Goal: Information Seeking & Learning: Learn about a topic

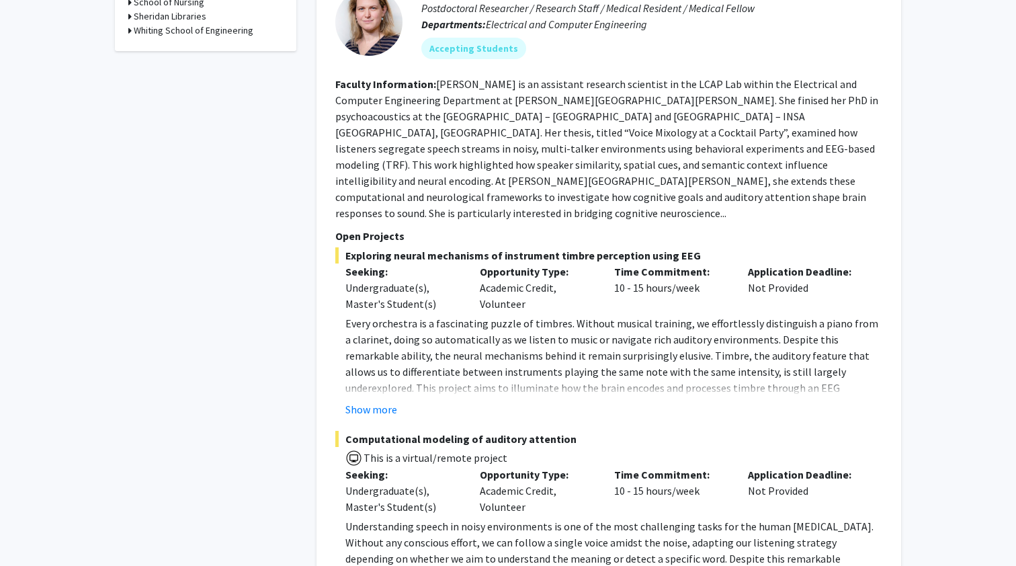
scroll to position [784, 0]
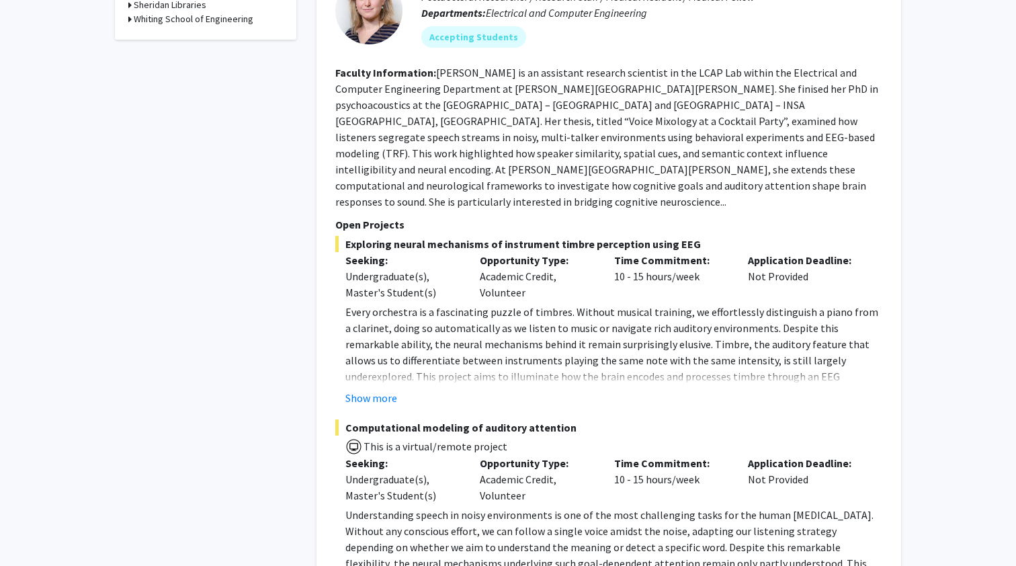
click at [387, 344] on fg-project-list "Exploring neural mechanisms of instrument timbre perception using EEG Seeking: …" at bounding box center [608, 422] width 547 height 373
click at [377, 390] on button "Show more" at bounding box center [371, 398] width 52 height 16
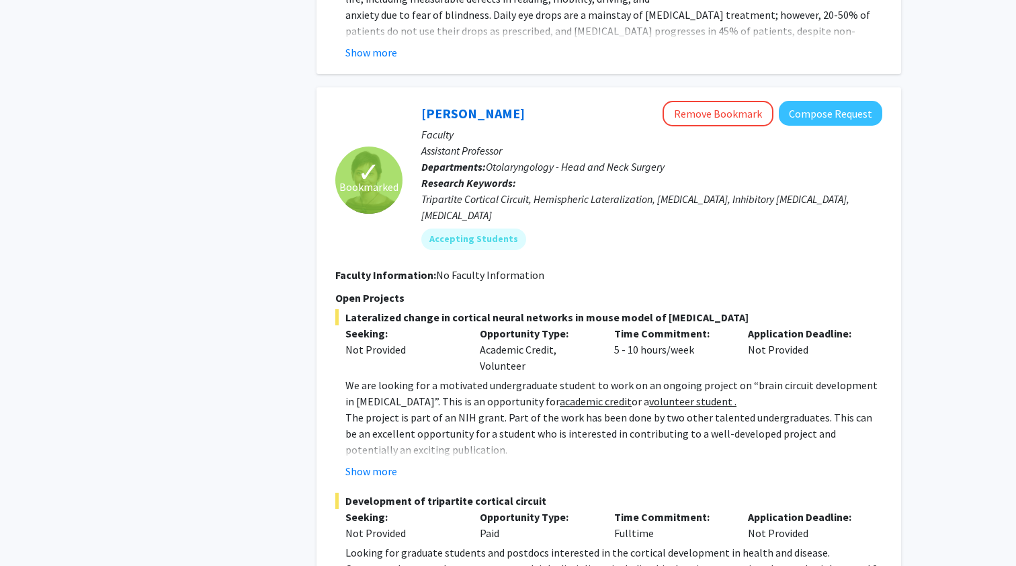
scroll to position [2708, 0]
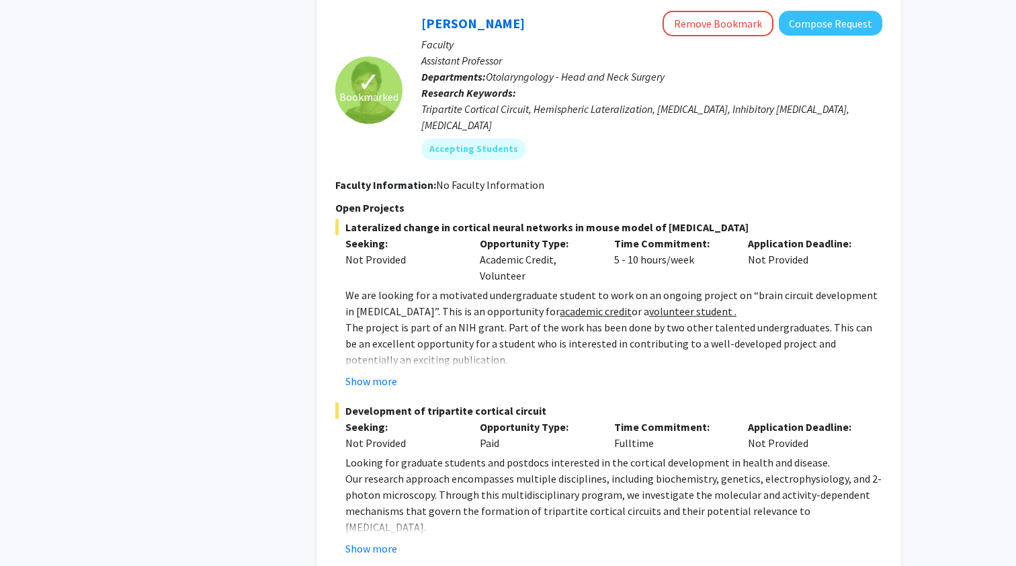
click at [373, 287] on fg-read-more "We are looking for a motivated undergraduate student to work on an ongoing proj…" at bounding box center [608, 338] width 547 height 102
click at [375, 373] on button "Show more" at bounding box center [371, 381] width 52 height 16
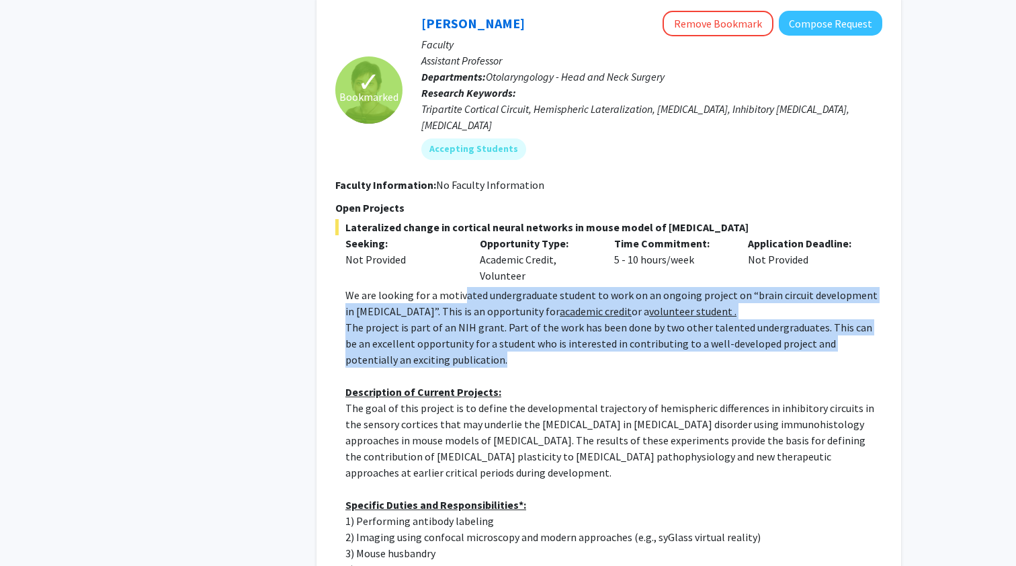
drag, startPoint x: 458, startPoint y: 245, endPoint x: 460, endPoint y: 188, distance: 56.5
click at [460, 287] on div "We are looking for a motivated undergraduate student to work on an ongoing proj…" at bounding box center [613, 440] width 537 height 306
click at [460, 319] on p "The project is part of an NIH grant. Part of the work has been done by two othe…" at bounding box center [613, 343] width 537 height 48
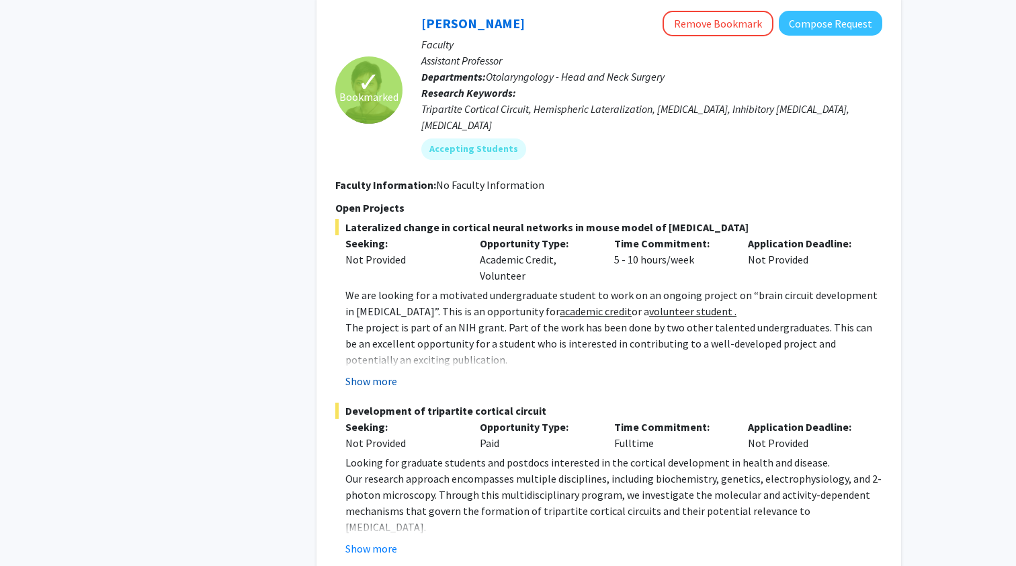
click at [378, 373] on button "Show more" at bounding box center [371, 381] width 52 height 16
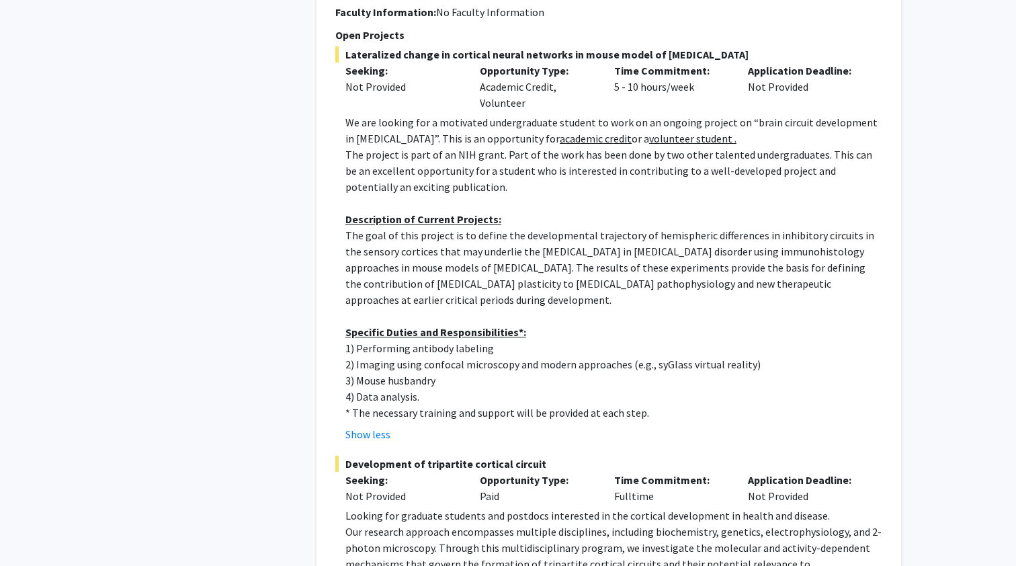
scroll to position [2959, 0]
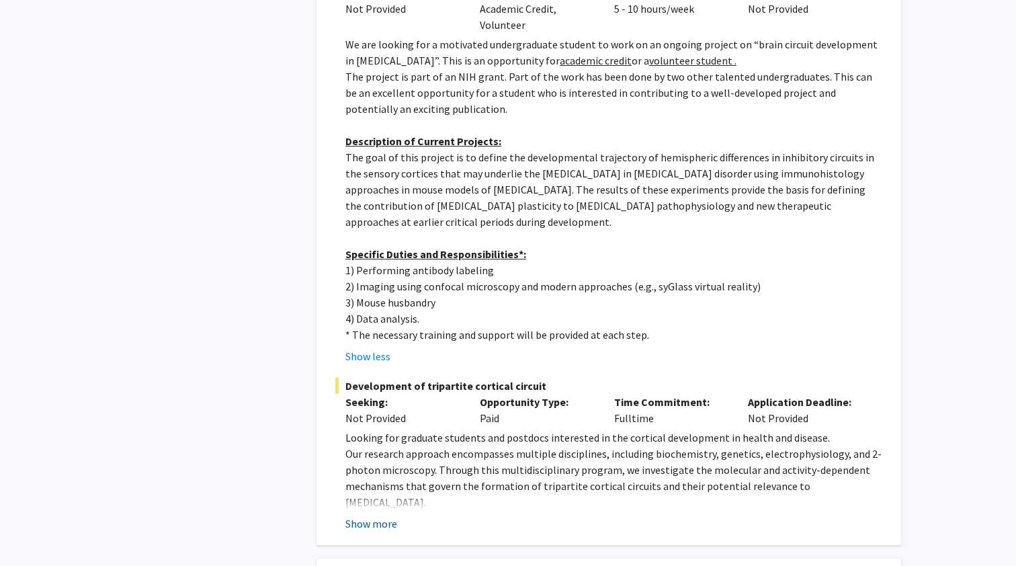
click at [372, 516] on button "Show more" at bounding box center [371, 524] width 52 height 16
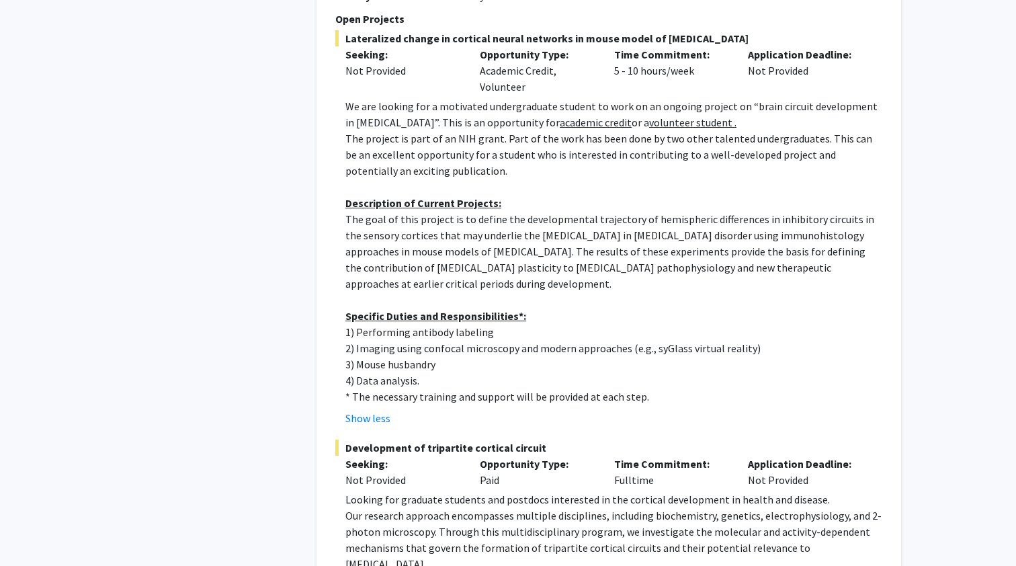
scroll to position [2963, 0]
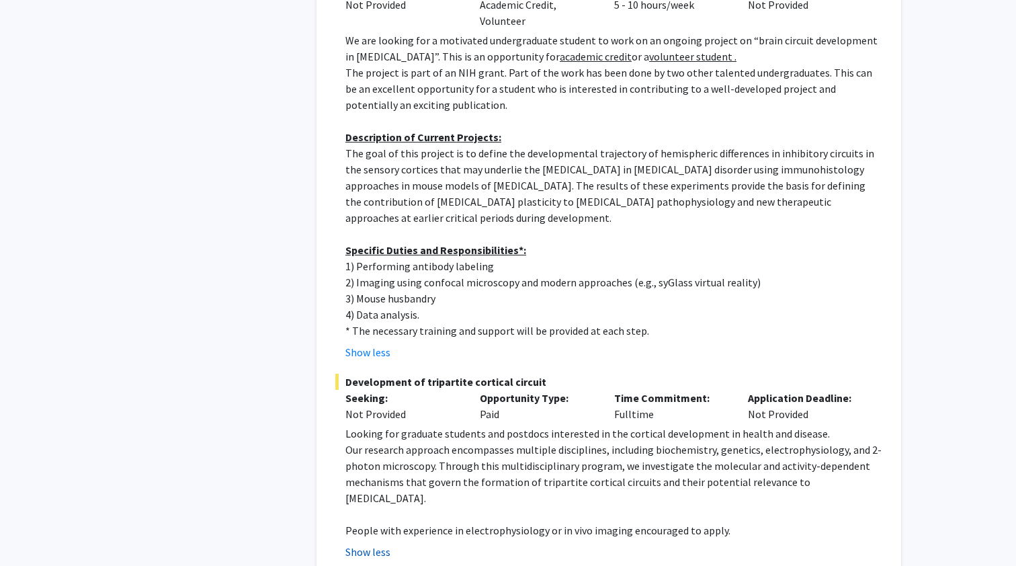
click at [366, 544] on button "Show less" at bounding box center [367, 552] width 45 height 16
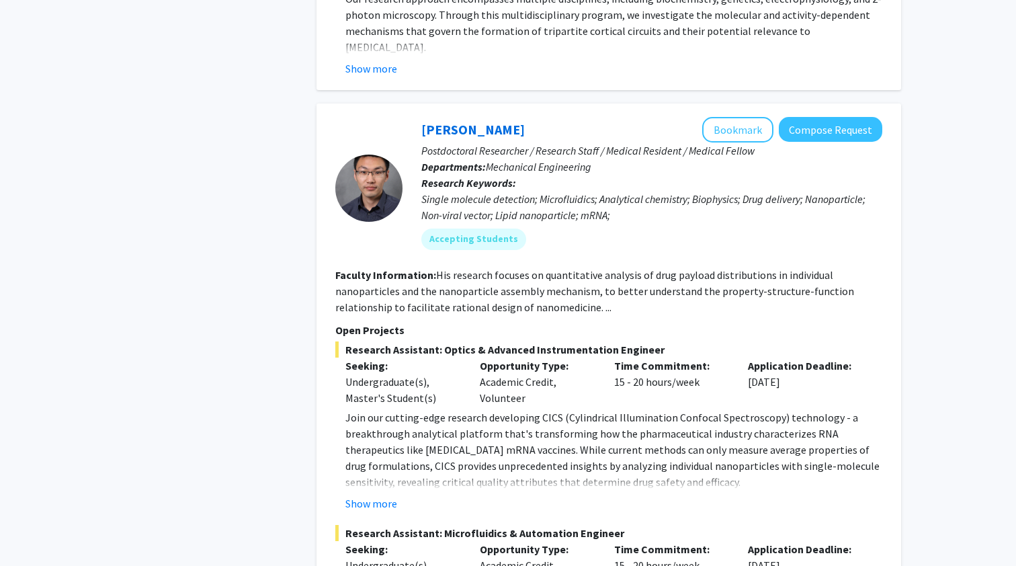
scroll to position [3419, 0]
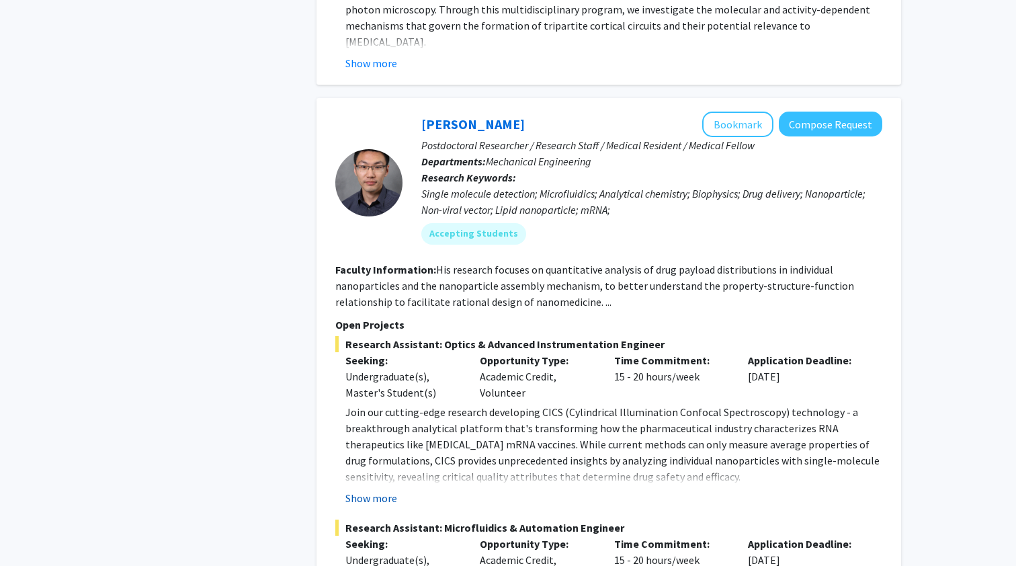
click at [383, 490] on button "Show more" at bounding box center [371, 498] width 52 height 16
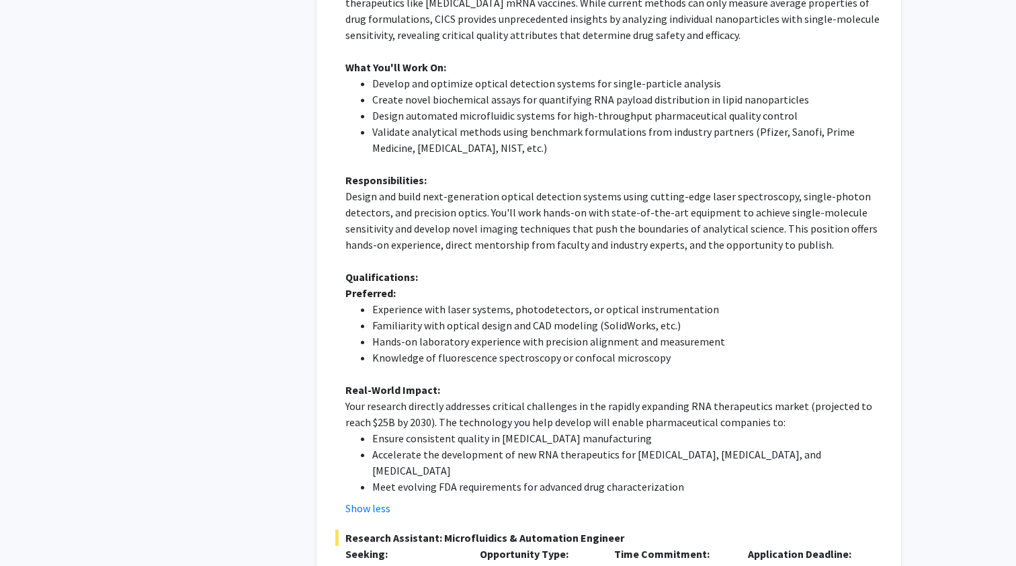
scroll to position [3864, 0]
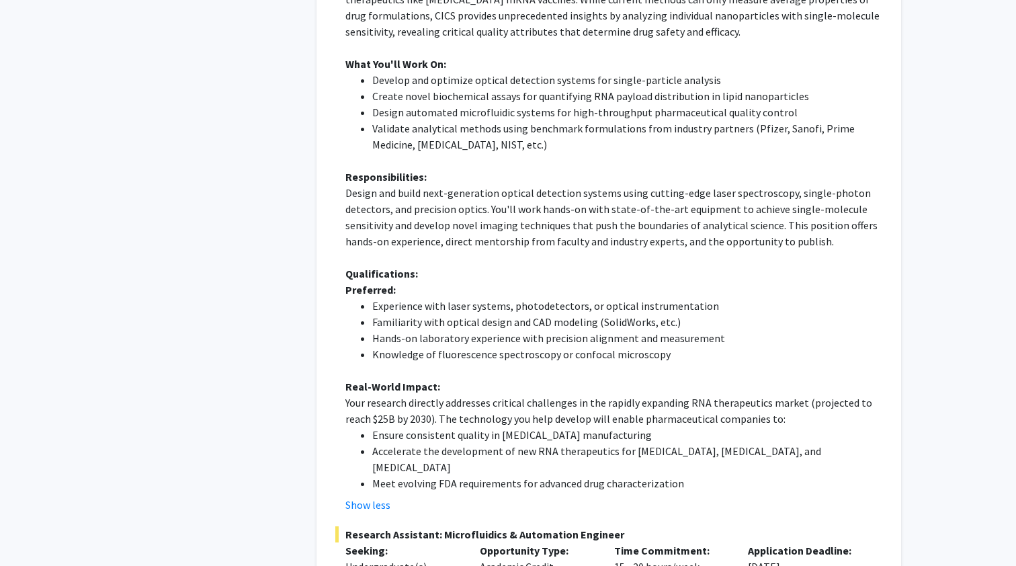
click at [370, 394] on fg-project-list "Research Assistant: Optics & Advanced Instrumentation Engineer Seeking: Undergr…" at bounding box center [608, 385] width 547 height 989
click at [370, 388] on fg-project-list "Research Assistant: Optics & Advanced Instrumentation Engineer Seeking: Undergr…" at bounding box center [608, 385] width 547 height 989
click at [378, 497] on button "Show less" at bounding box center [367, 505] width 45 height 16
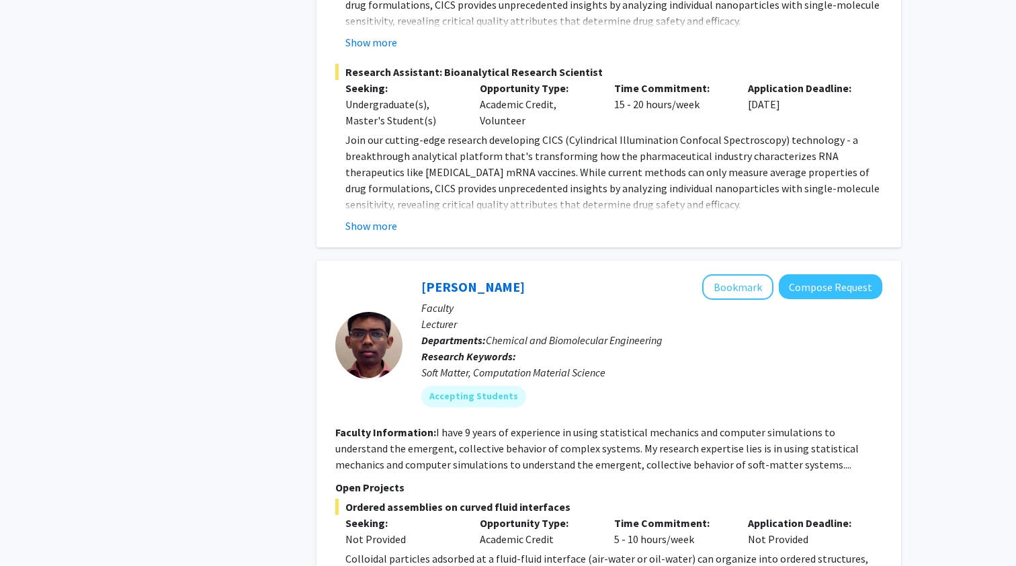
scroll to position [4228, 0]
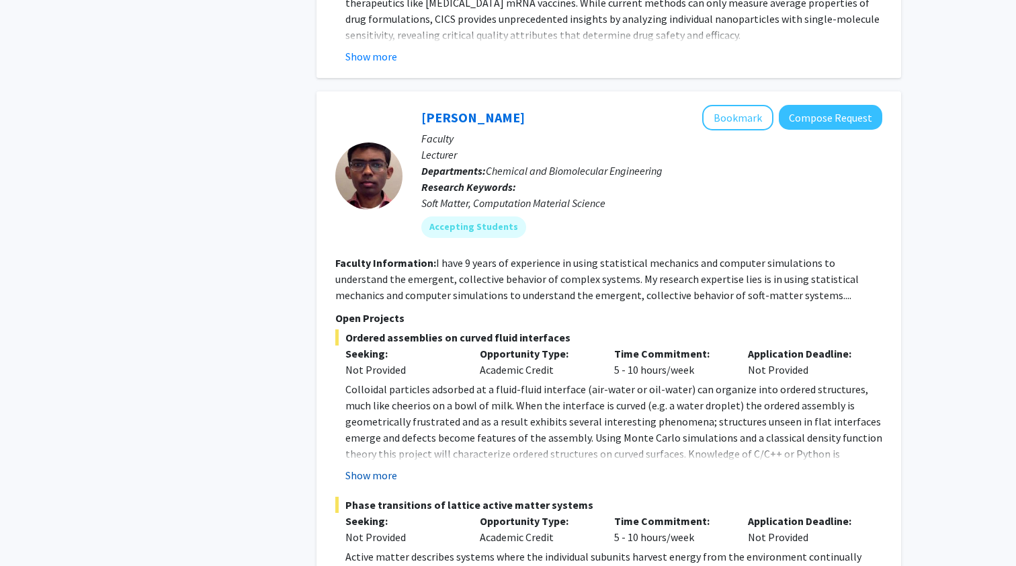
click at [371, 467] on button "Show more" at bounding box center [371, 475] width 52 height 16
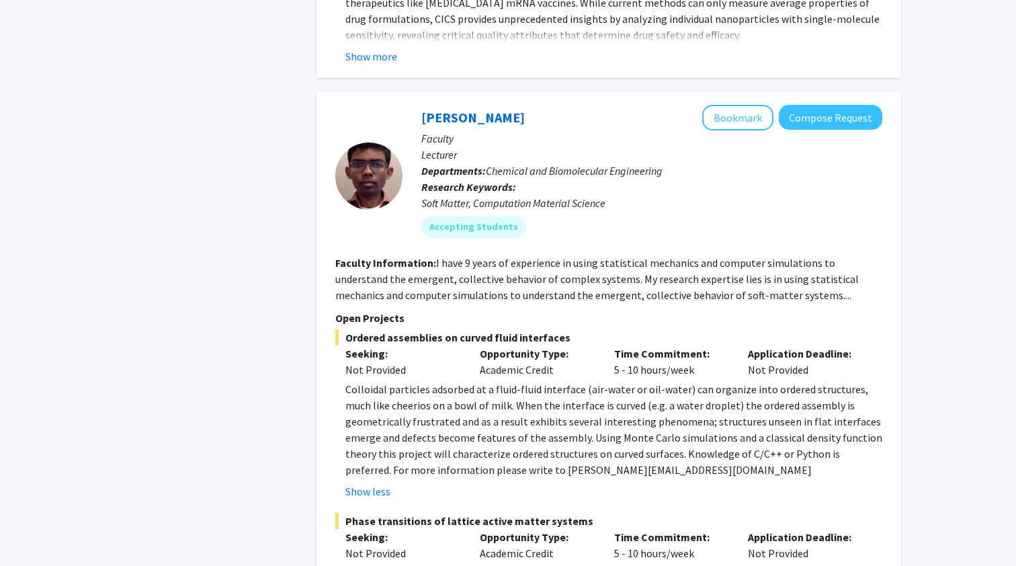
click at [371, 381] on p "Colloidal particles adsorbed at a fluid-fluid interface (air-water or oil-water…" at bounding box center [613, 429] width 537 height 97
click at [371, 483] on button "Show less" at bounding box center [367, 491] width 45 height 16
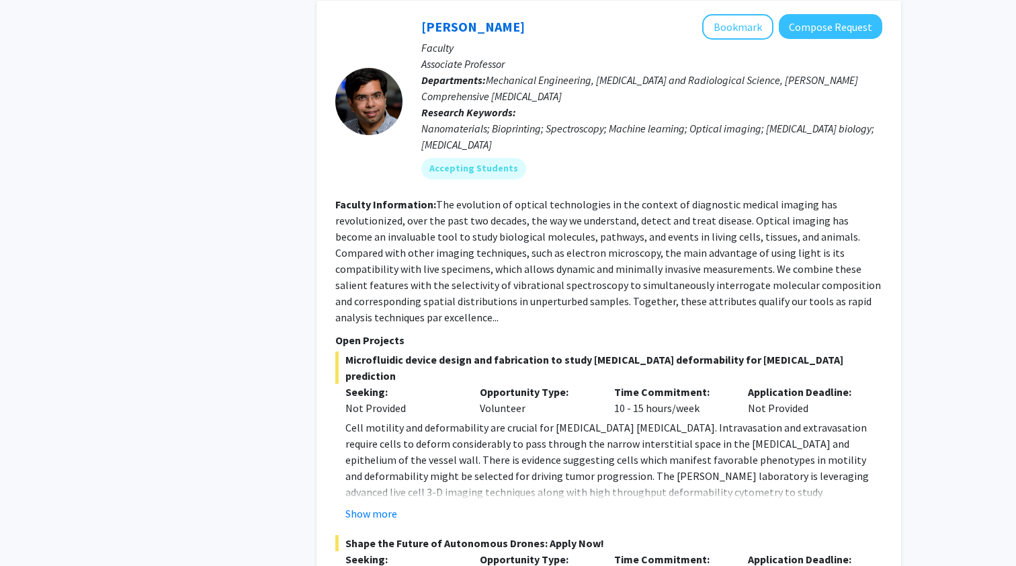
scroll to position [4868, 0]
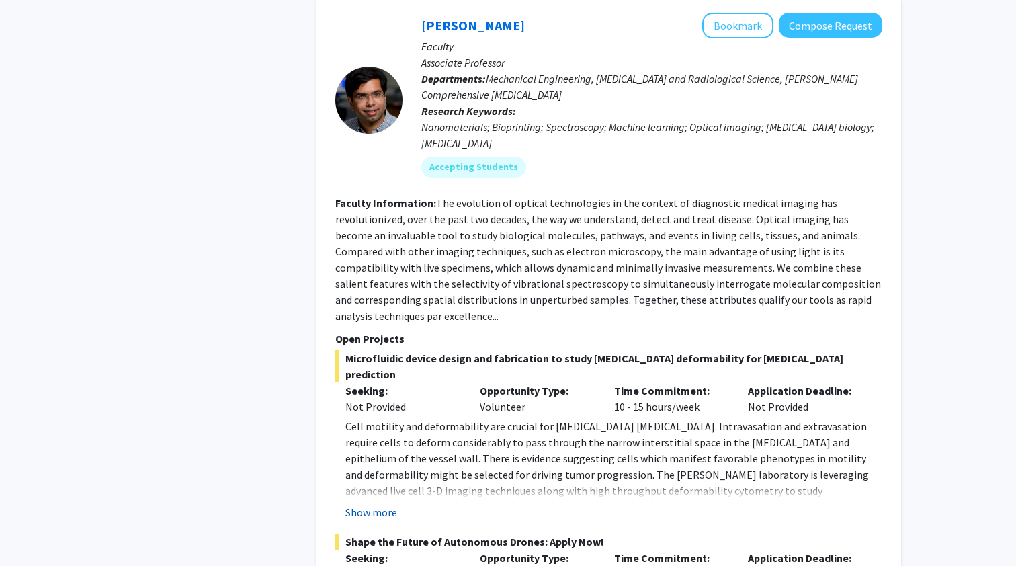
click at [372, 504] on button "Show more" at bounding box center [371, 512] width 52 height 16
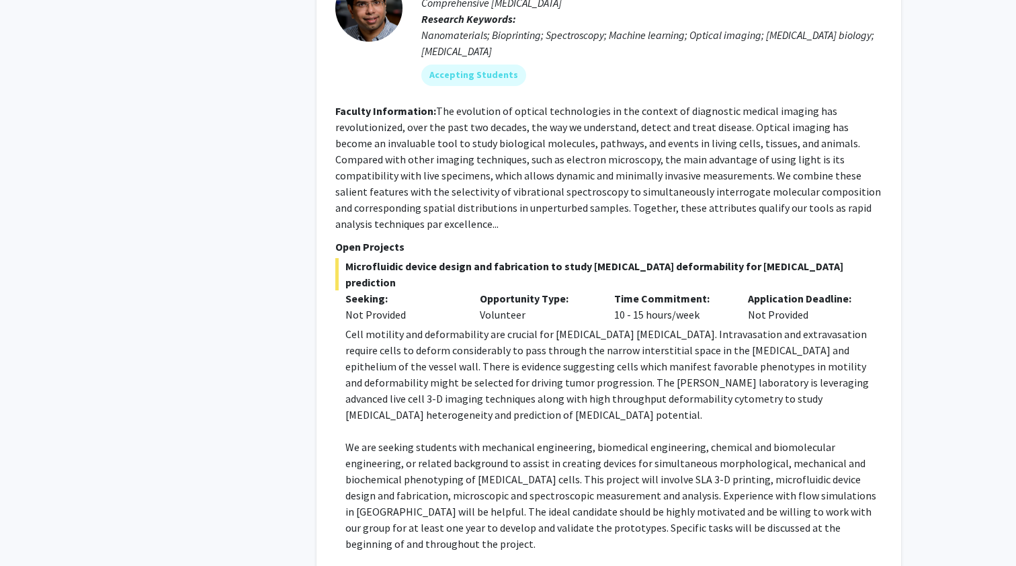
scroll to position [5023, 0]
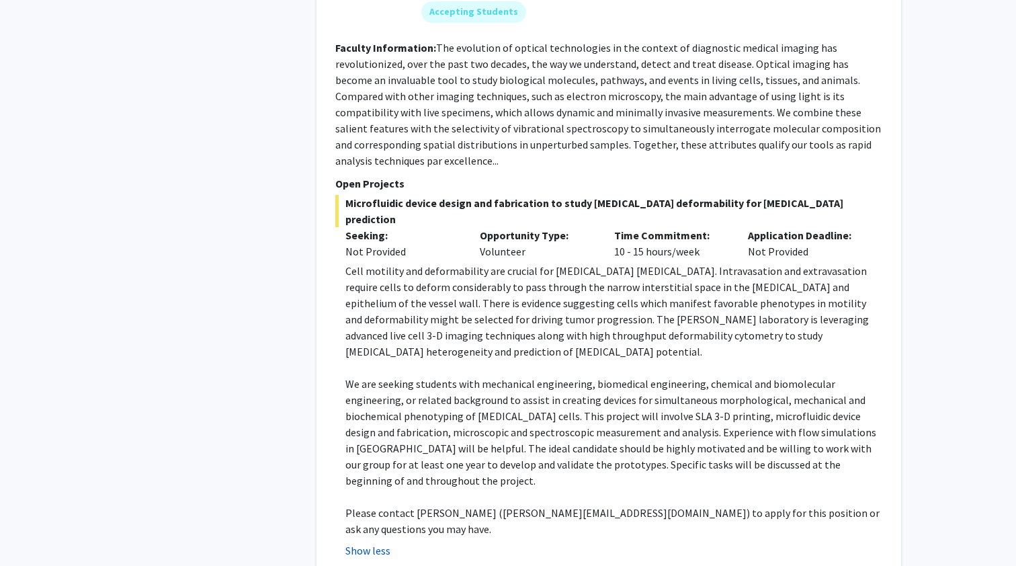
click at [385, 542] on button "Show less" at bounding box center [367, 550] width 45 height 16
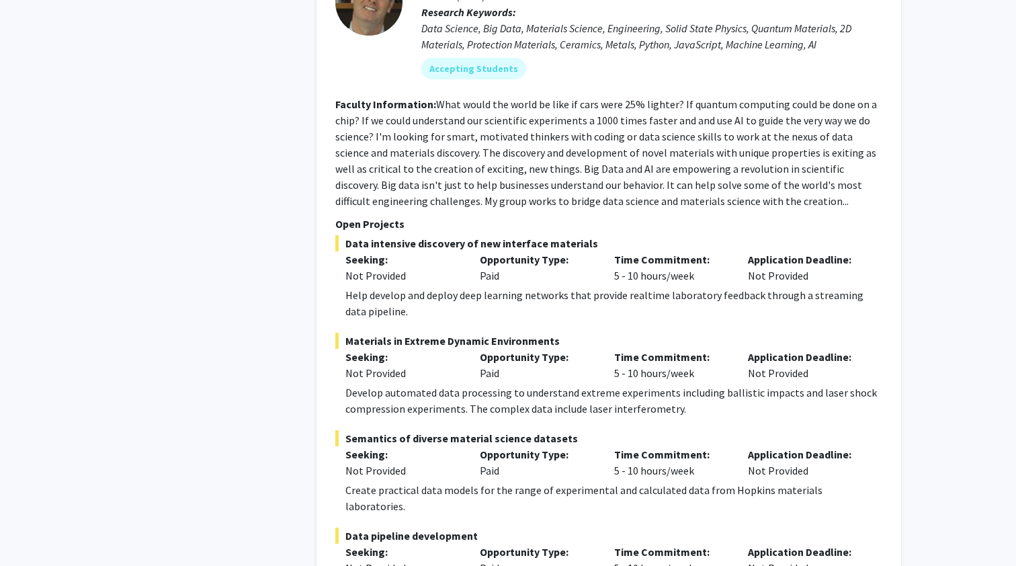
scroll to position [7233, 0]
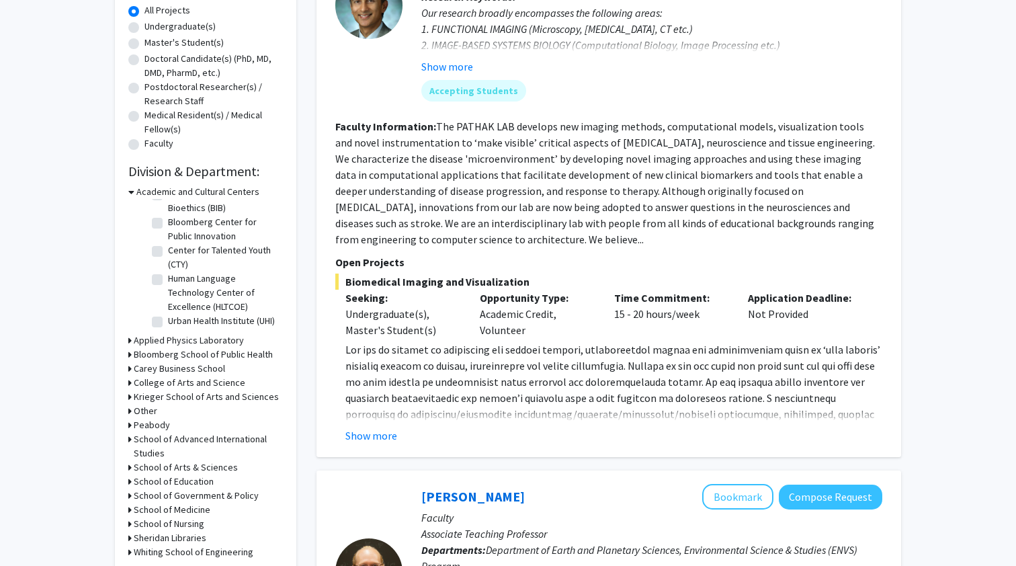
scroll to position [342, 0]
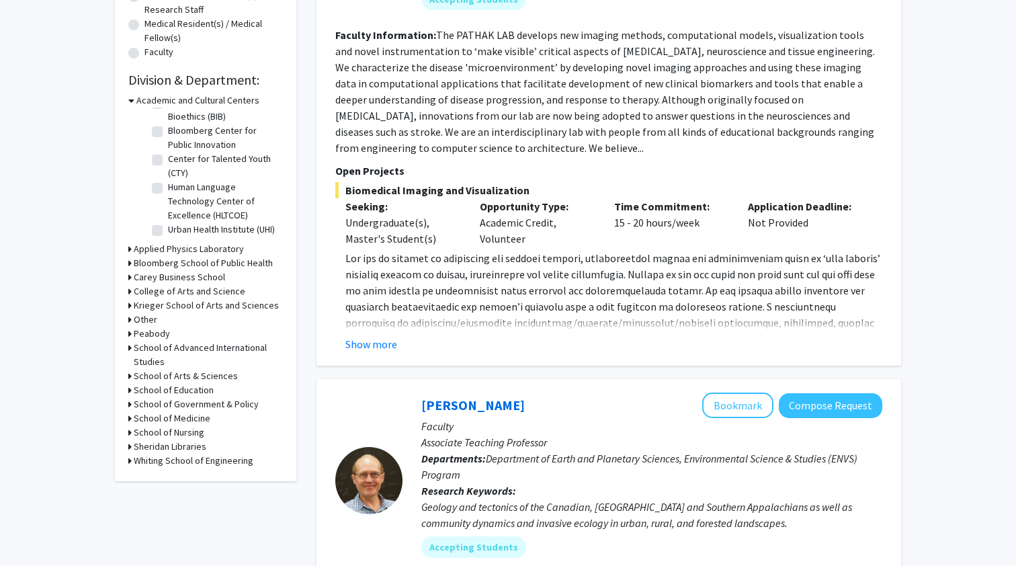
click at [183, 423] on h3 "School of Medicine" at bounding box center [172, 418] width 77 height 14
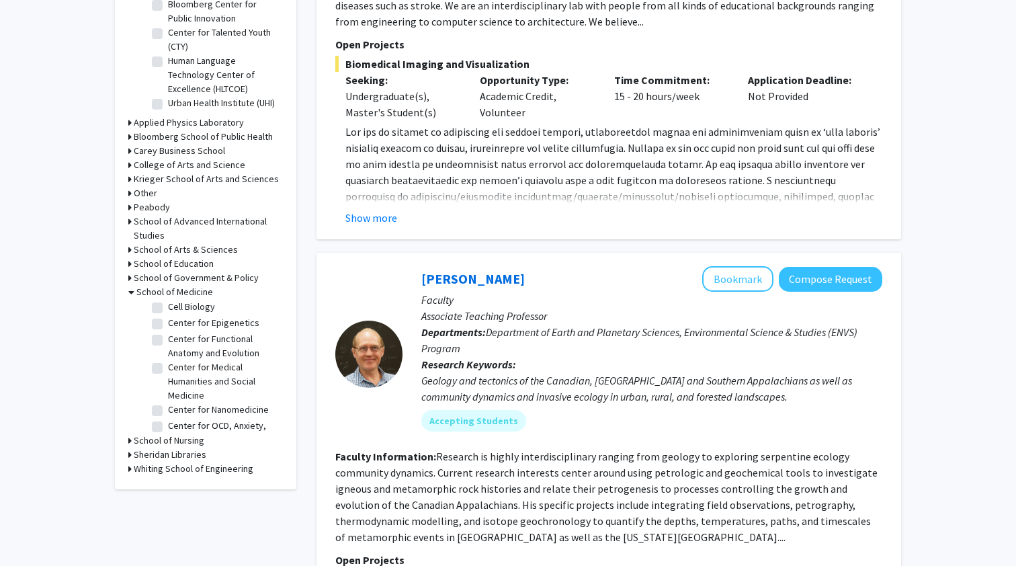
scroll to position [356, 0]
click at [181, 325] on label "Cell Biology" at bounding box center [191, 322] width 47 height 14
click at [177, 324] on input "Cell Biology" at bounding box center [172, 319] width 9 height 9
checkbox input "true"
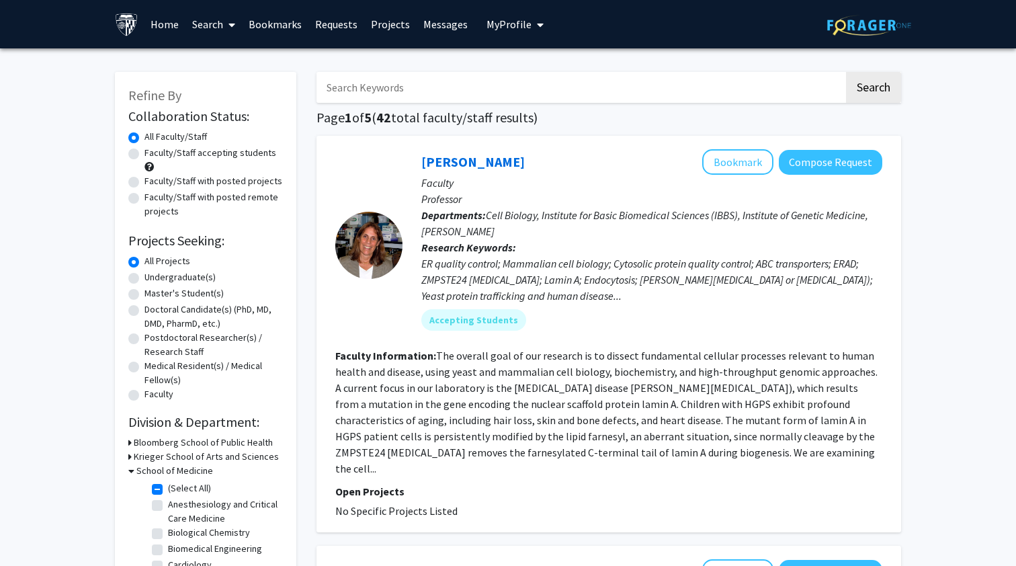
click at [190, 179] on label "Faculty/Staff with posted projects" at bounding box center [214, 181] width 138 height 14
click at [153, 179] on input "Faculty/Staff with posted projects" at bounding box center [149, 178] width 9 height 9
radio input "true"
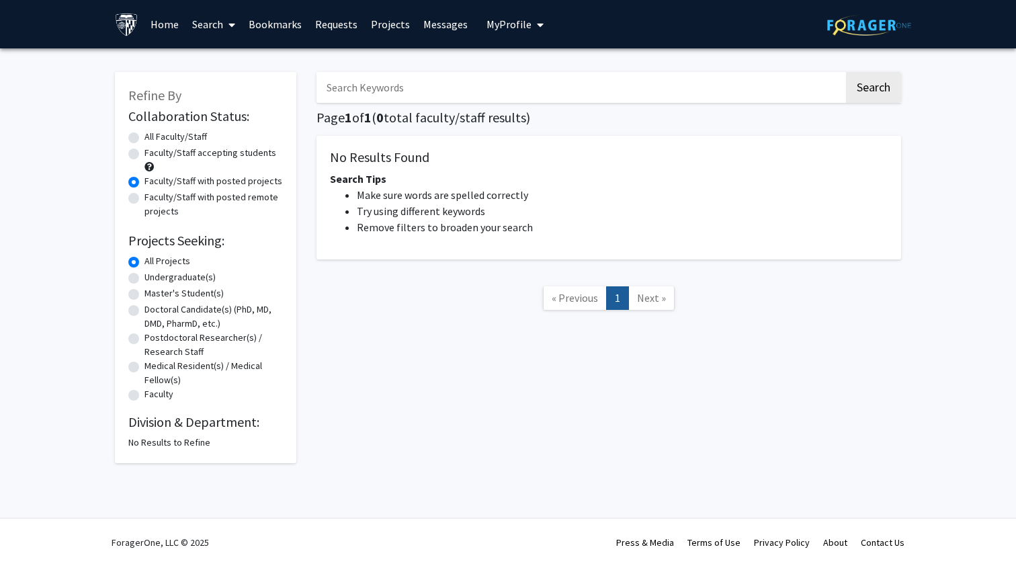
click at [161, 139] on label "All Faculty/Staff" at bounding box center [176, 137] width 63 height 14
click at [153, 138] on input "All Faculty/Staff" at bounding box center [149, 134] width 9 height 9
radio input "true"
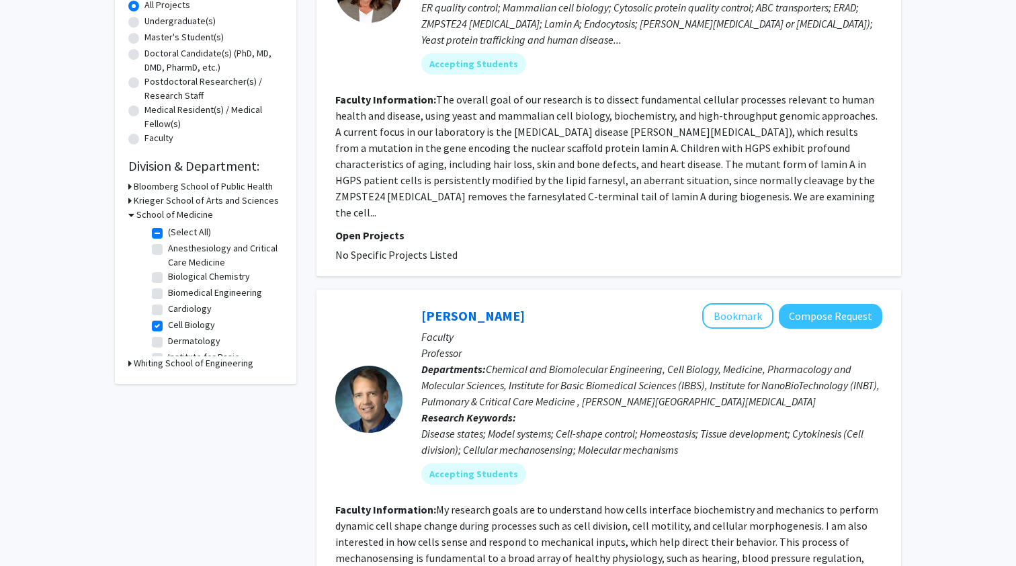
scroll to position [9, 0]
click at [173, 319] on label "Cell Biology" at bounding box center [191, 316] width 47 height 14
click at [173, 318] on input "Cell Biology" at bounding box center [172, 313] width 9 height 9
checkbox input "false"
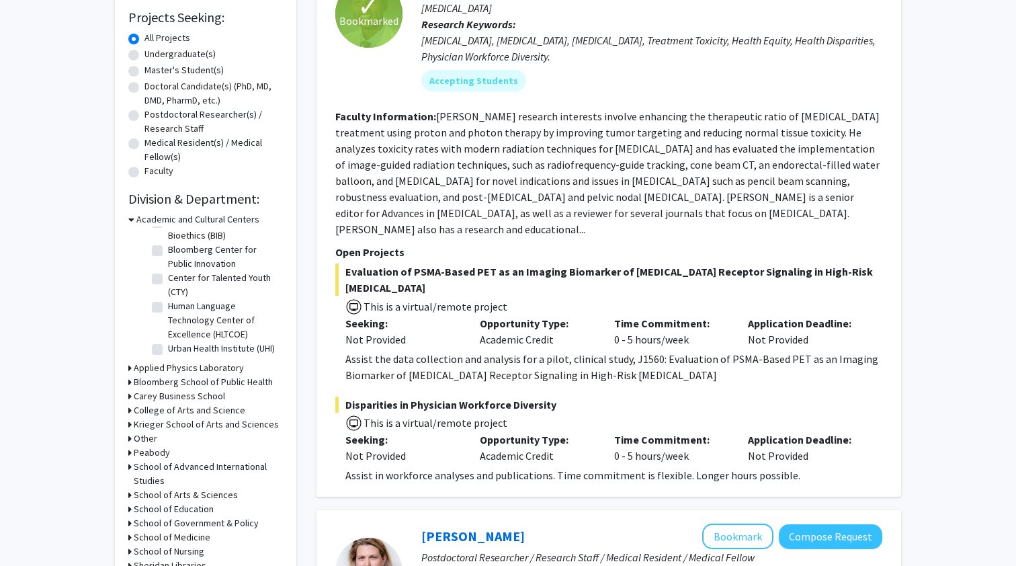
scroll to position [32, 0]
click at [183, 536] on h3 "School of Medicine" at bounding box center [172, 537] width 77 height 14
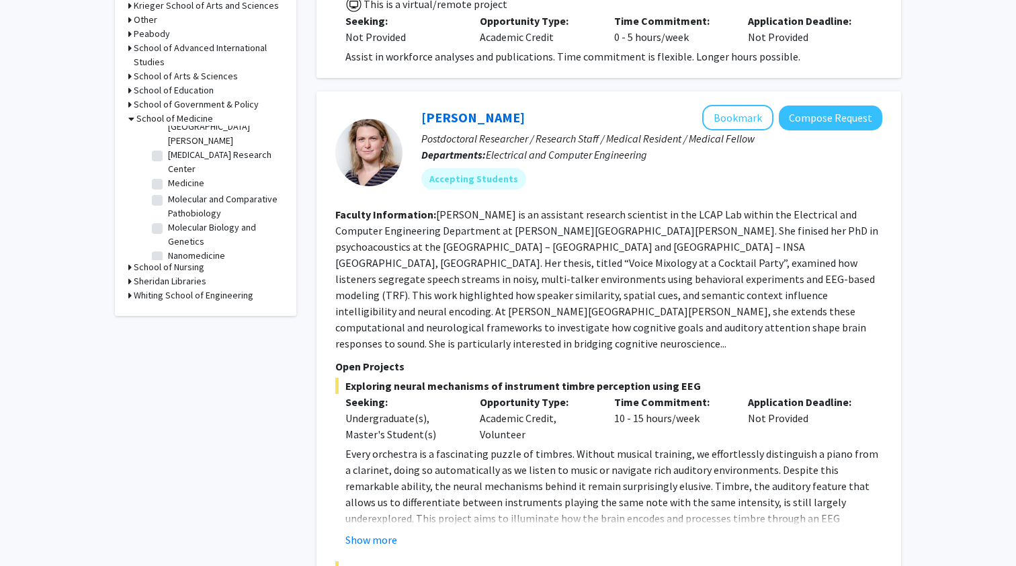
scroll to position [1182, 0]
click at [168, 217] on label "Molecular Biology and Genetics" at bounding box center [224, 231] width 112 height 28
click at [168, 217] on input "Molecular Biology and Genetics" at bounding box center [172, 221] width 9 height 9
checkbox input "true"
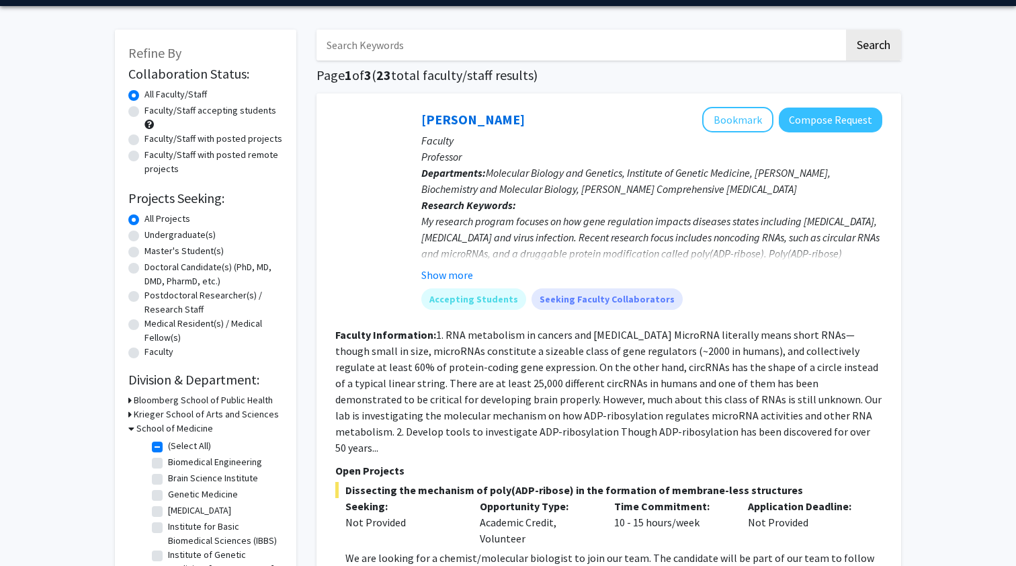
scroll to position [31, 0]
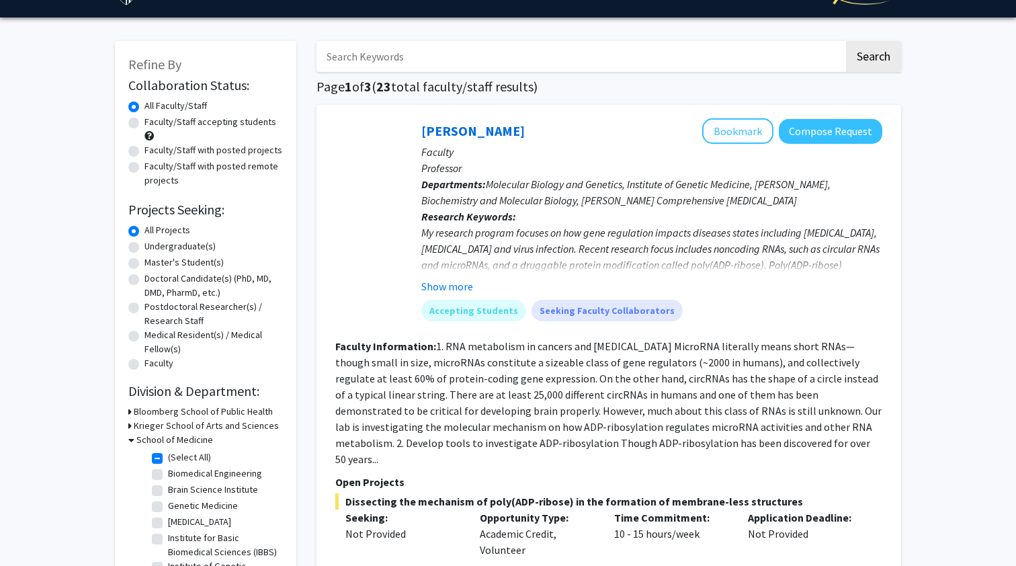
click at [168, 125] on label "Faculty/Staff accepting students" at bounding box center [211, 122] width 132 height 14
click at [153, 124] on input "Faculty/Staff accepting students" at bounding box center [149, 119] width 9 height 9
radio input "true"
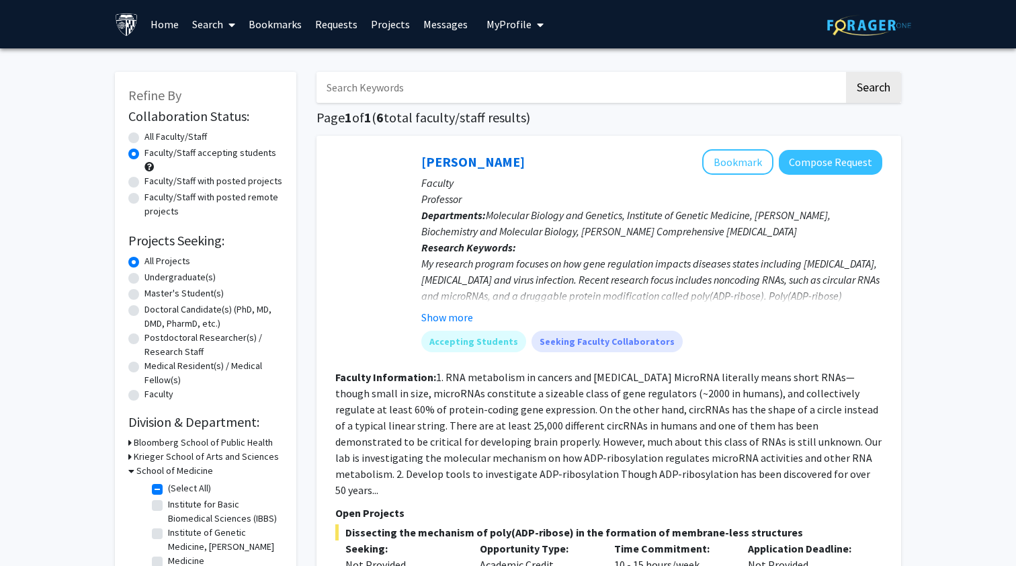
click at [181, 186] on label "Faculty/Staff with posted projects" at bounding box center [214, 181] width 138 height 14
click at [153, 183] on input "Faculty/Staff with posted projects" at bounding box center [149, 178] width 9 height 9
radio input "true"
click at [220, 164] on div "Faculty/Staff accepting students" at bounding box center [205, 160] width 155 height 28
click at [221, 160] on label "Faculty/Staff accepting students" at bounding box center [211, 153] width 132 height 14
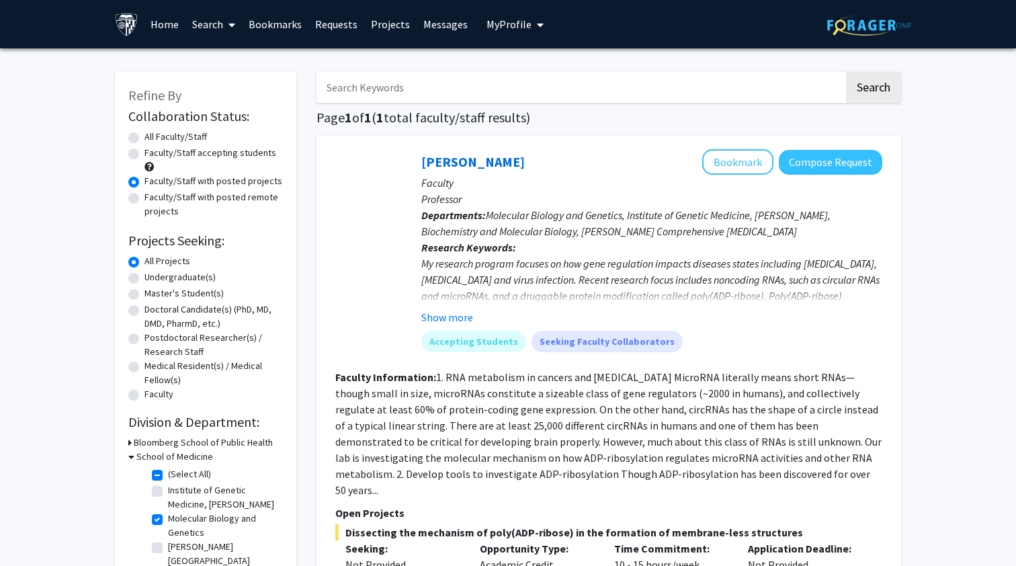
click at [153, 155] on input "Faculty/Staff accepting students" at bounding box center [149, 150] width 9 height 9
radio input "true"
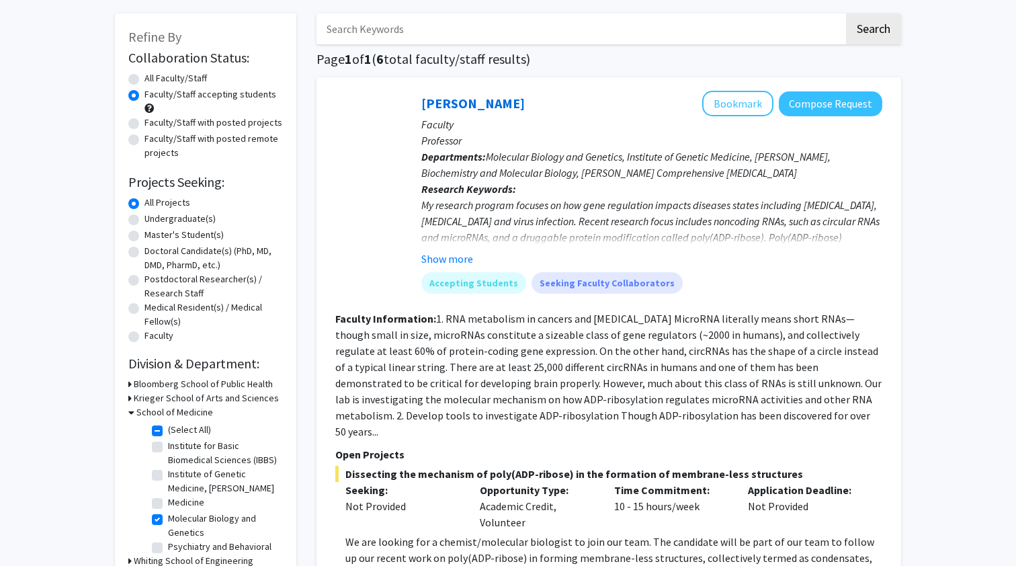
scroll to position [56, 0]
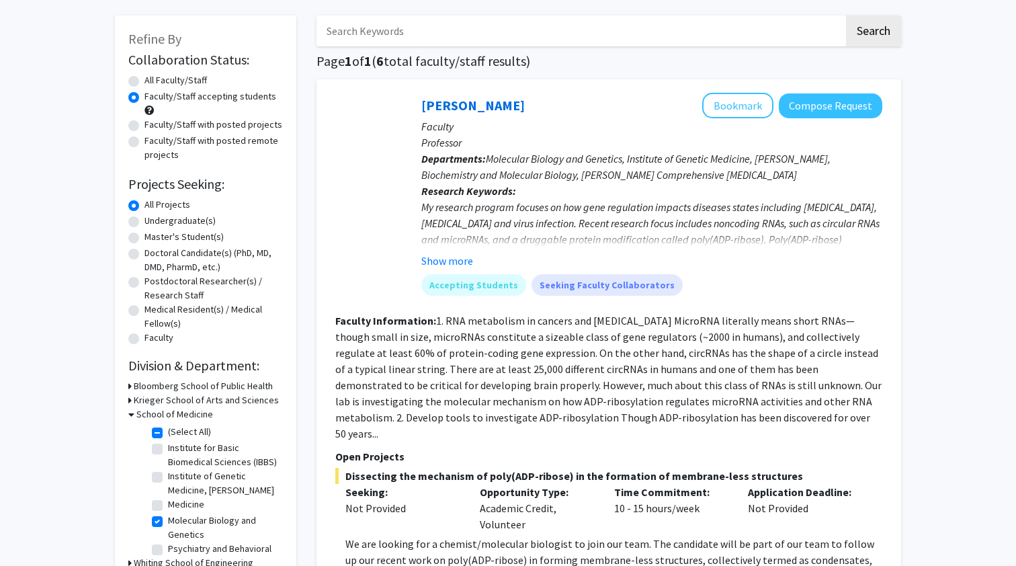
click at [168, 539] on label "Molecular Biology and Genetics" at bounding box center [224, 528] width 112 height 28
click at [168, 522] on input "Molecular Biology and Genetics" at bounding box center [172, 518] width 9 height 9
checkbox input "false"
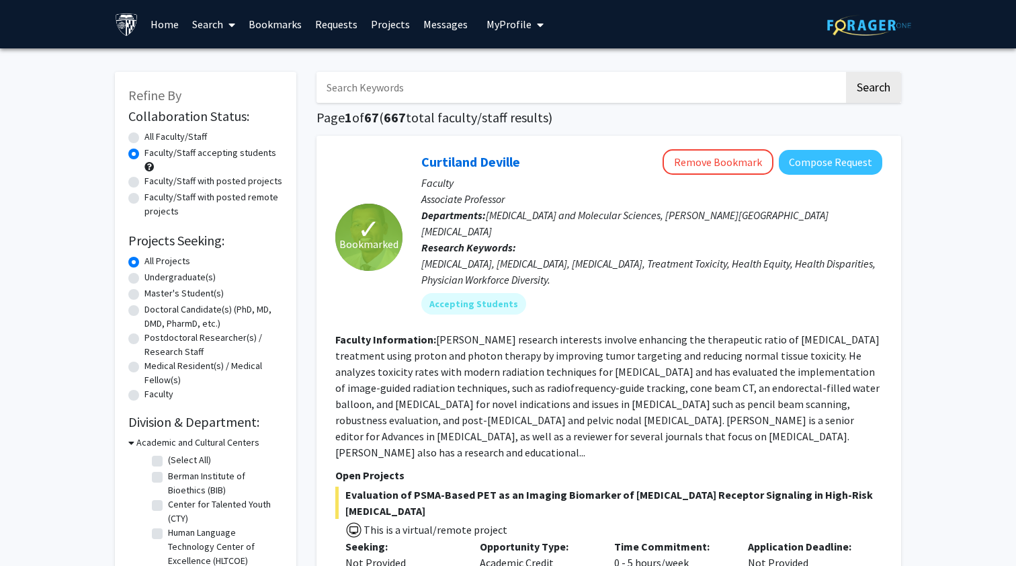
click at [196, 131] on form "Collaboration Status: Collaboration Status All Faculty/Staff Collaboration Stat…" at bounding box center [205, 255] width 155 height 295
click at [196, 132] on label "All Faculty/Staff" at bounding box center [176, 137] width 63 height 14
click at [153, 132] on input "All Faculty/Staff" at bounding box center [149, 134] width 9 height 9
radio input "true"
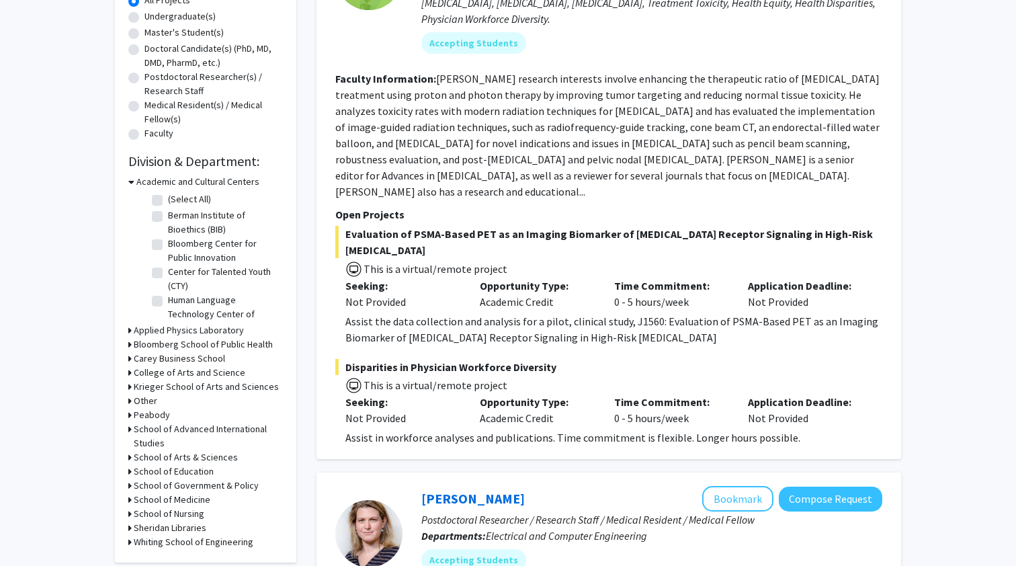
scroll to position [337, 0]
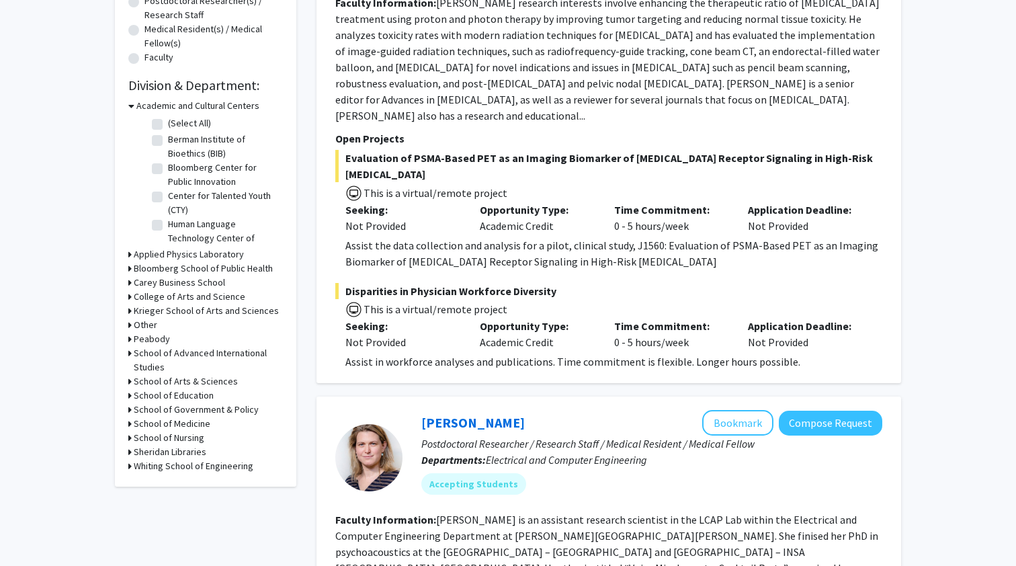
click at [202, 313] on h3 "Krieger School of Arts and Sciences" at bounding box center [206, 311] width 145 height 14
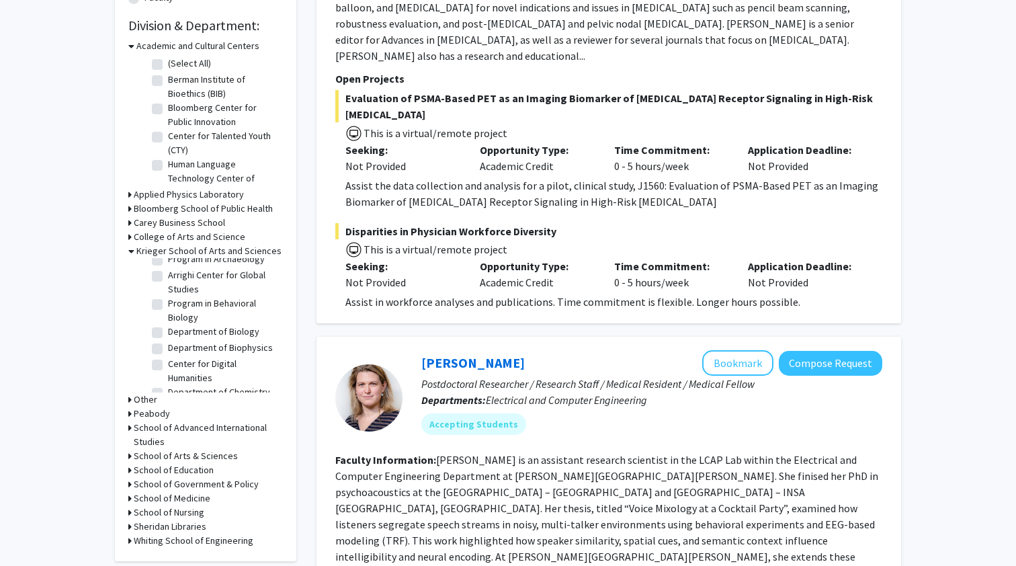
scroll to position [216, 0]
click at [202, 331] on label "Department of Biology" at bounding box center [213, 326] width 91 height 14
click at [177, 328] on input "Department of Biology" at bounding box center [172, 323] width 9 height 9
checkbox input "true"
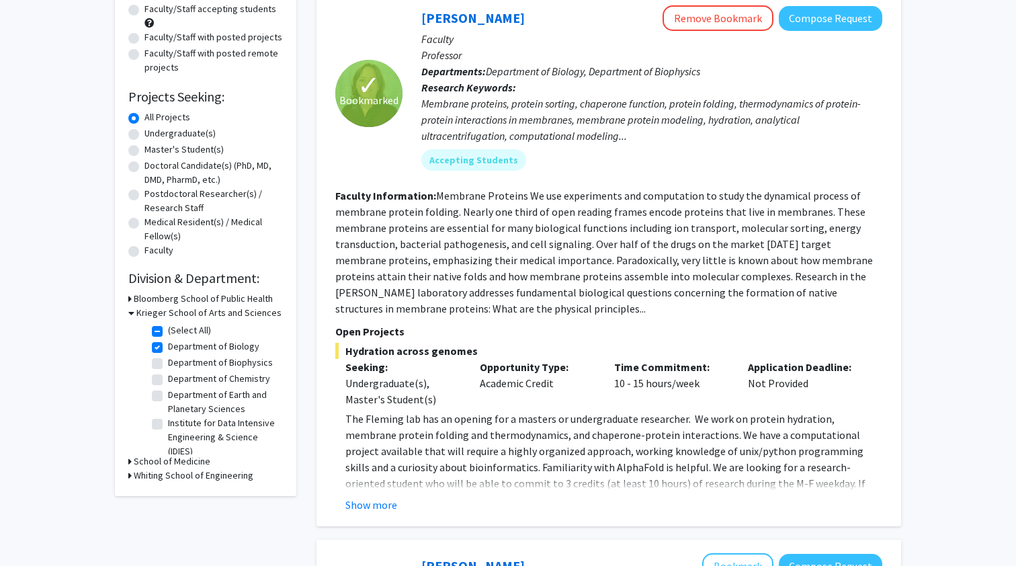
scroll to position [321, 0]
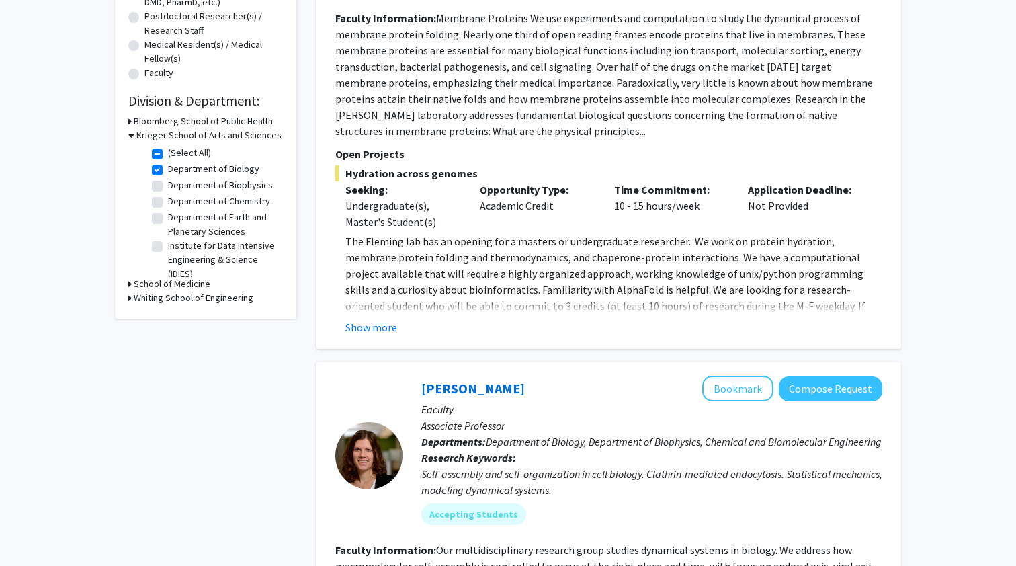
click at [378, 339] on div "✓ Bookmarked [PERSON_NAME] Remove Bookmark Compose Request Faculty Professor De…" at bounding box center [609, 81] width 585 height 534
click at [378, 333] on button "Show more" at bounding box center [371, 327] width 52 height 16
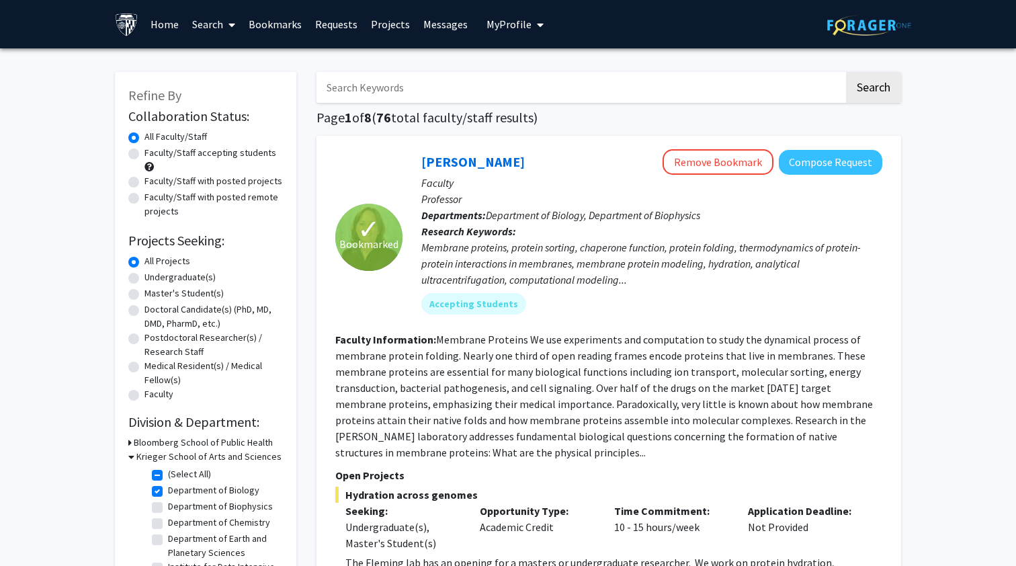
scroll to position [0, 0]
